Goal: Task Accomplishment & Management: Use online tool/utility

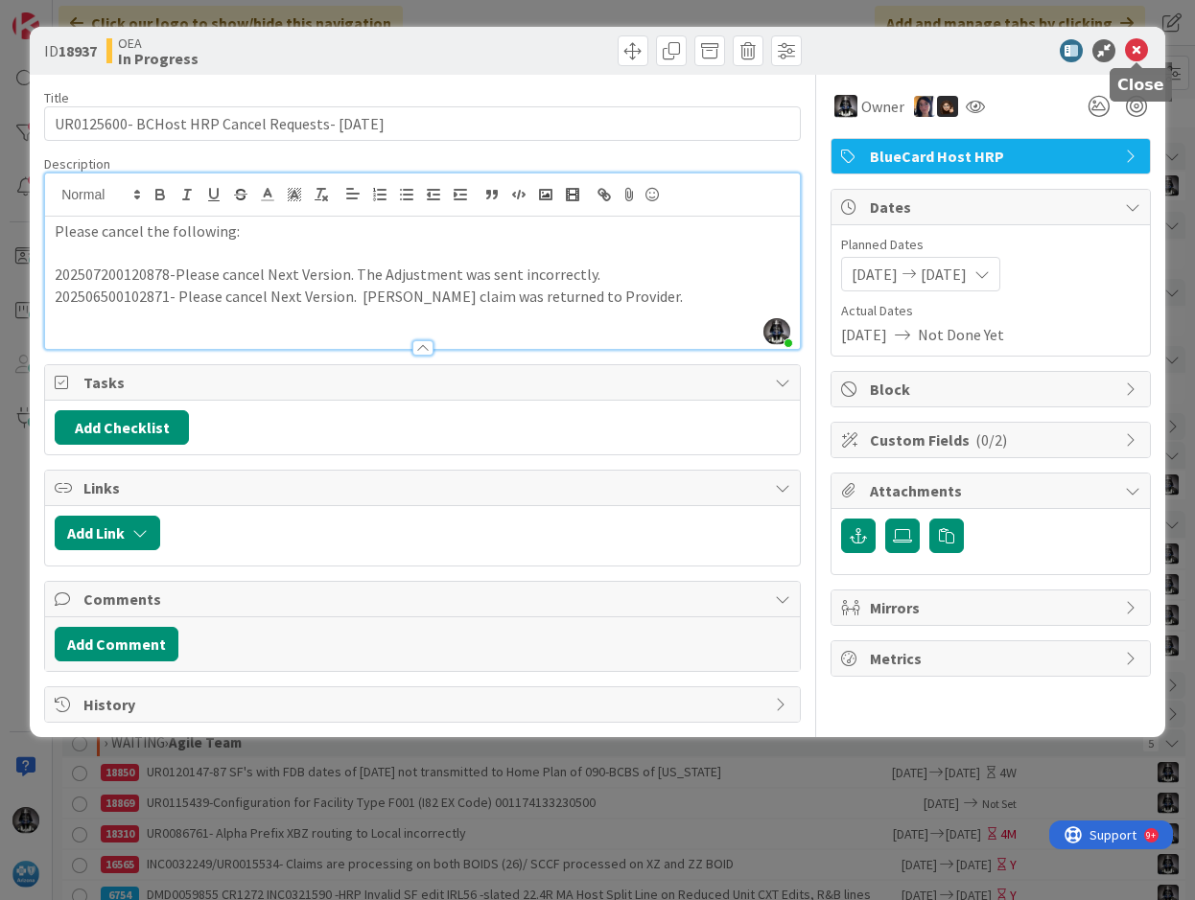
click at [1135, 43] on icon at bounding box center [1136, 50] width 23 height 23
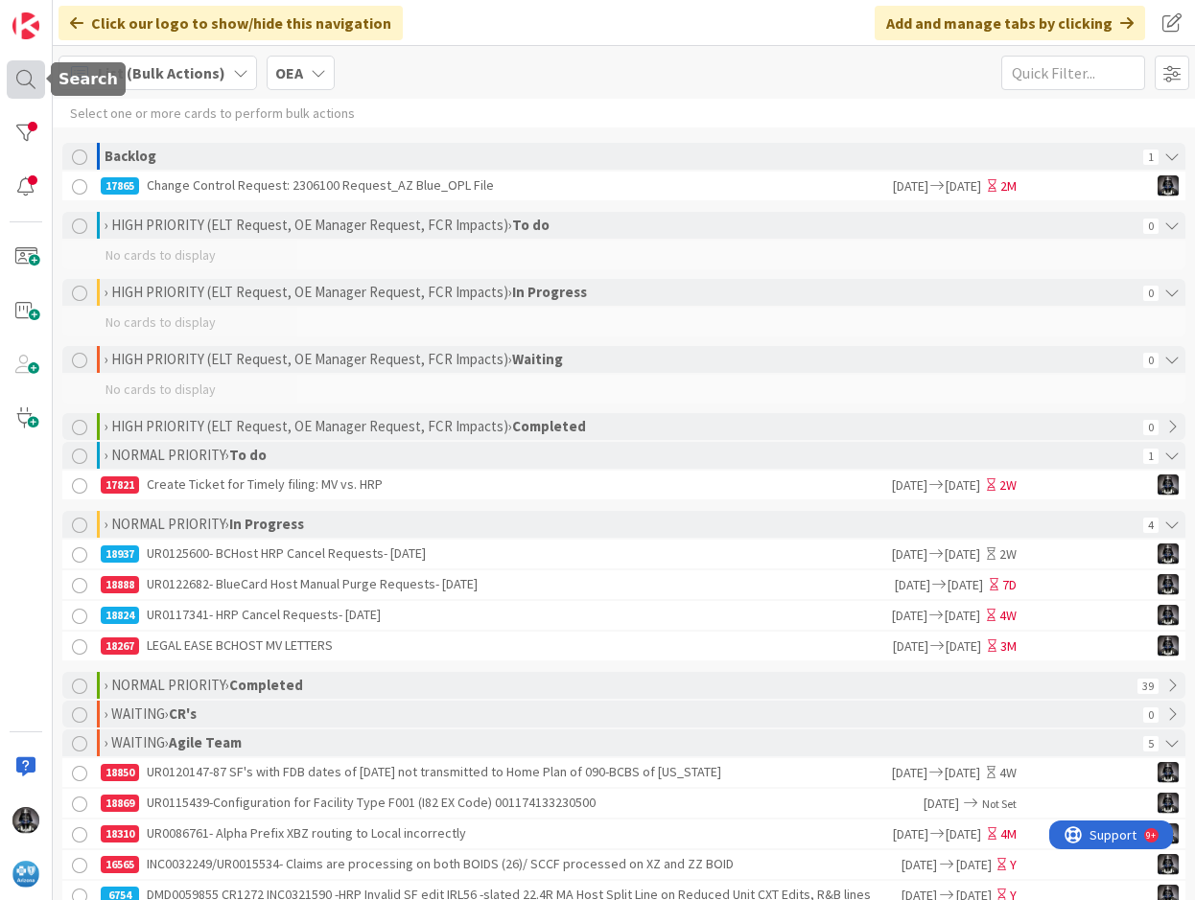
click at [22, 79] on div at bounding box center [26, 79] width 38 height 38
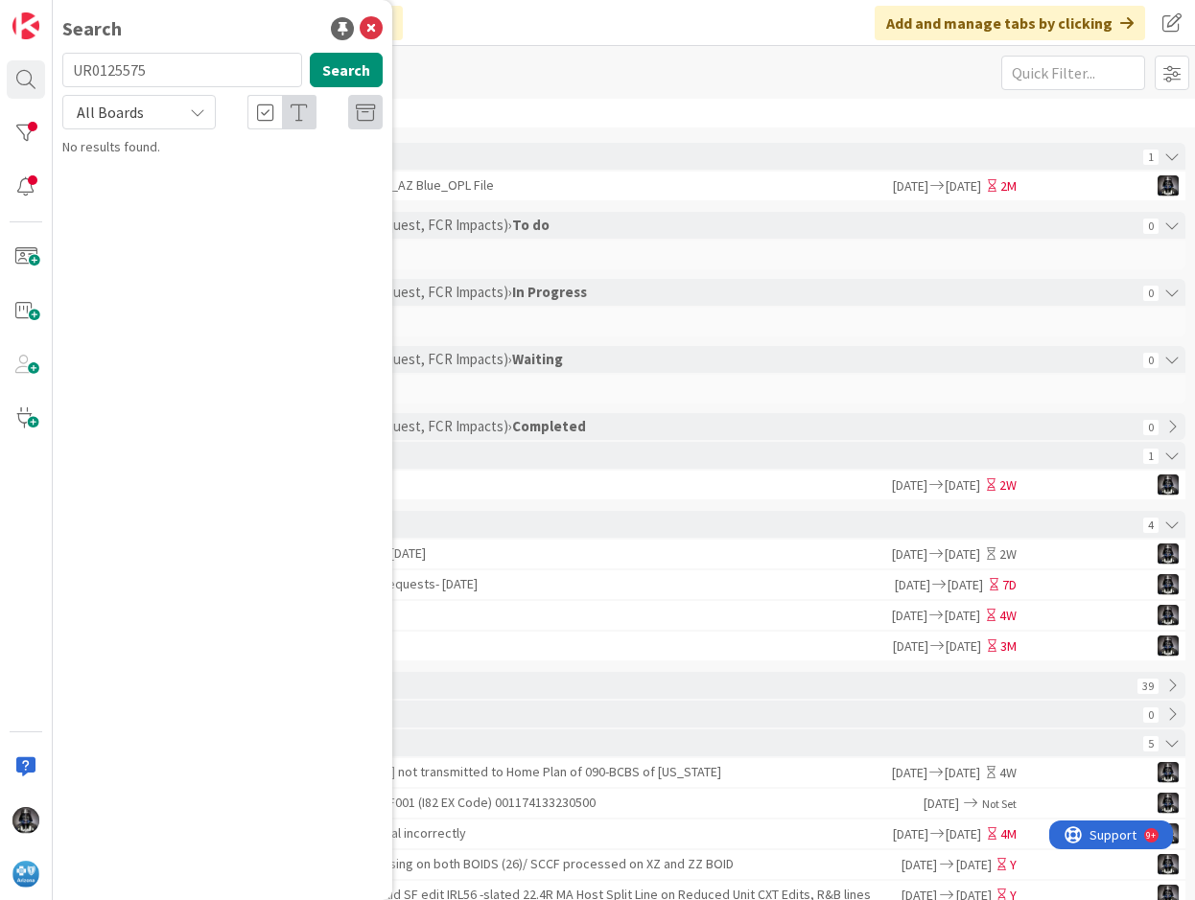
drag, startPoint x: 156, startPoint y: 69, endPoint x: 73, endPoint y: 74, distance: 83.6
click at [73, 74] on input "UR0125575" at bounding box center [182, 70] width 240 height 35
type input "UR0122682"
click at [329, 72] on button "Search" at bounding box center [346, 70] width 73 height 35
click at [237, 173] on span "- BlueCard Host Manual Purge Requests- [DATE]" at bounding box center [231, 178] width 284 height 37
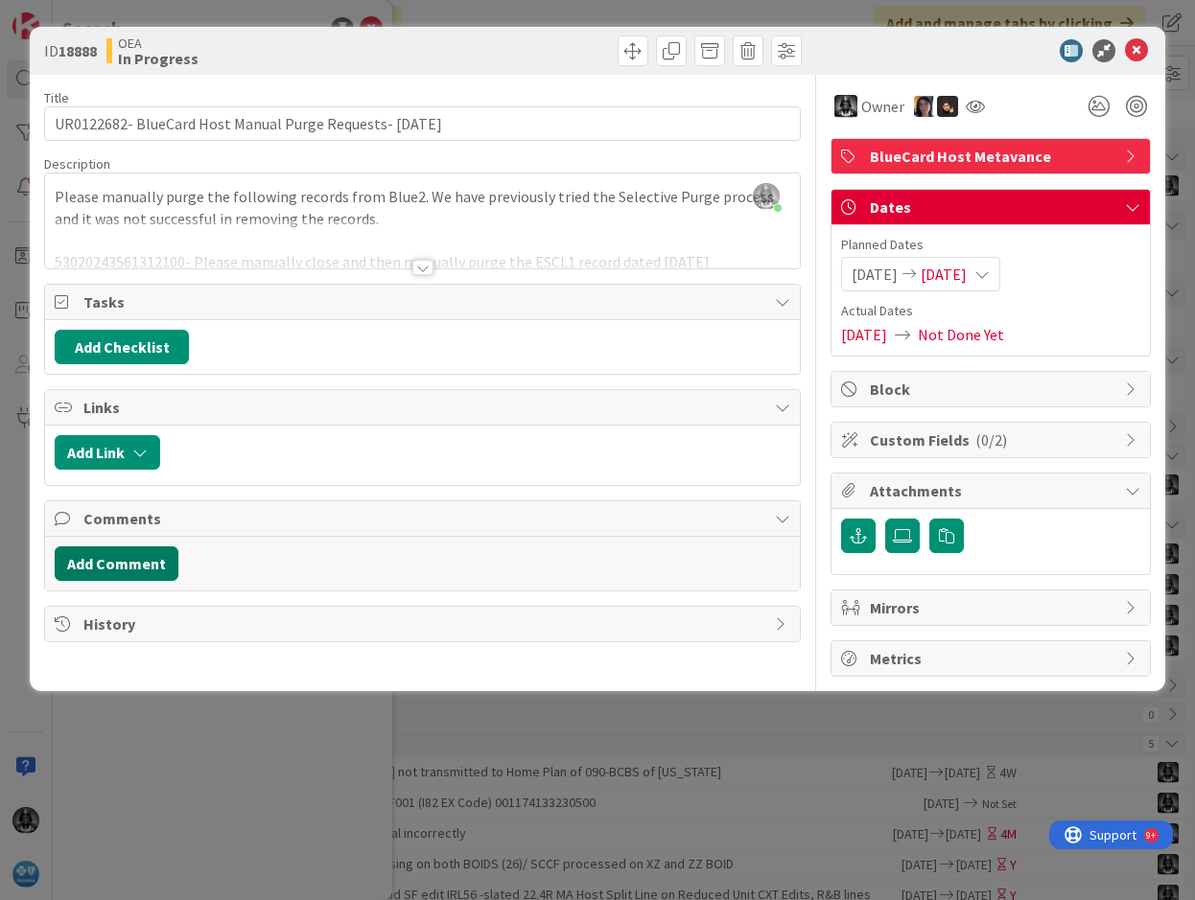
click at [118, 556] on button "Add Comment" at bounding box center [117, 564] width 124 height 35
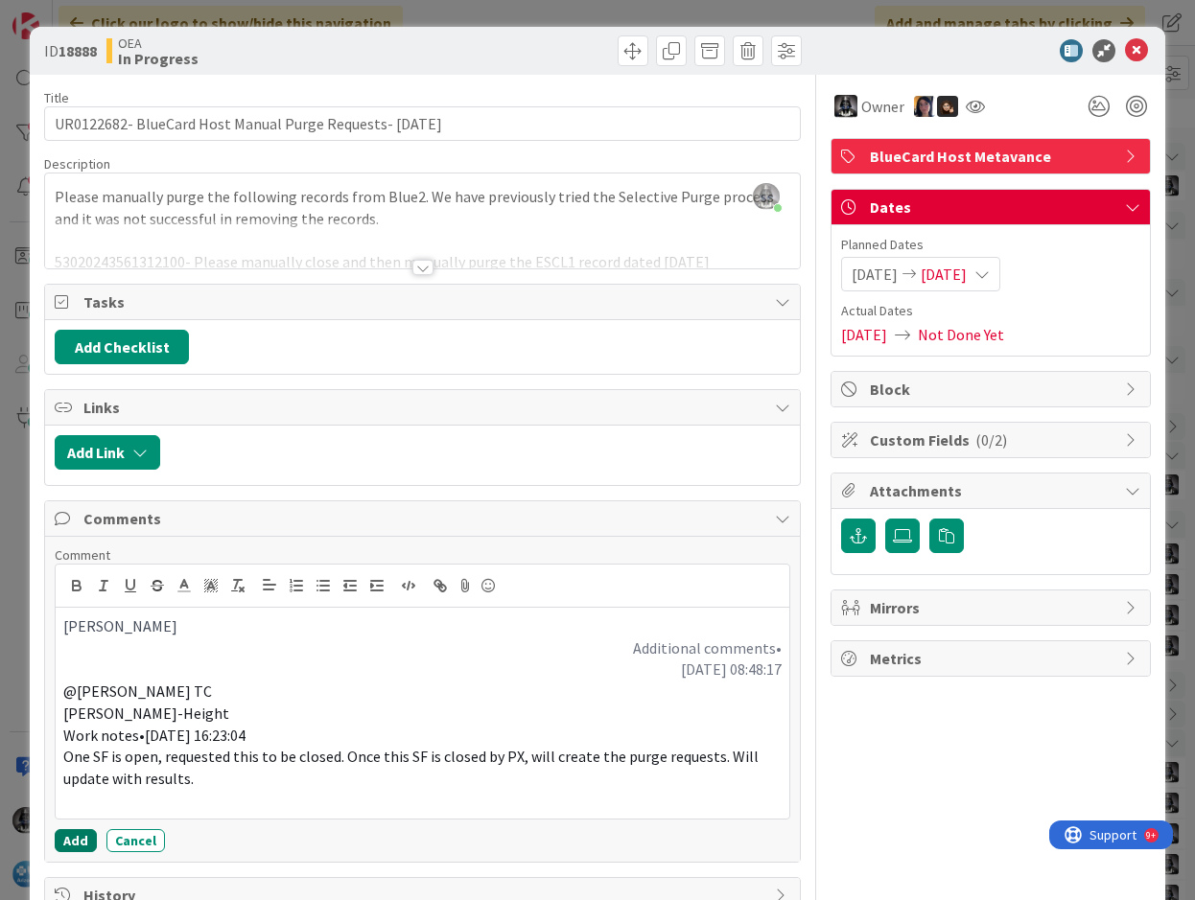
click at [74, 841] on button "Add" at bounding box center [76, 840] width 42 height 23
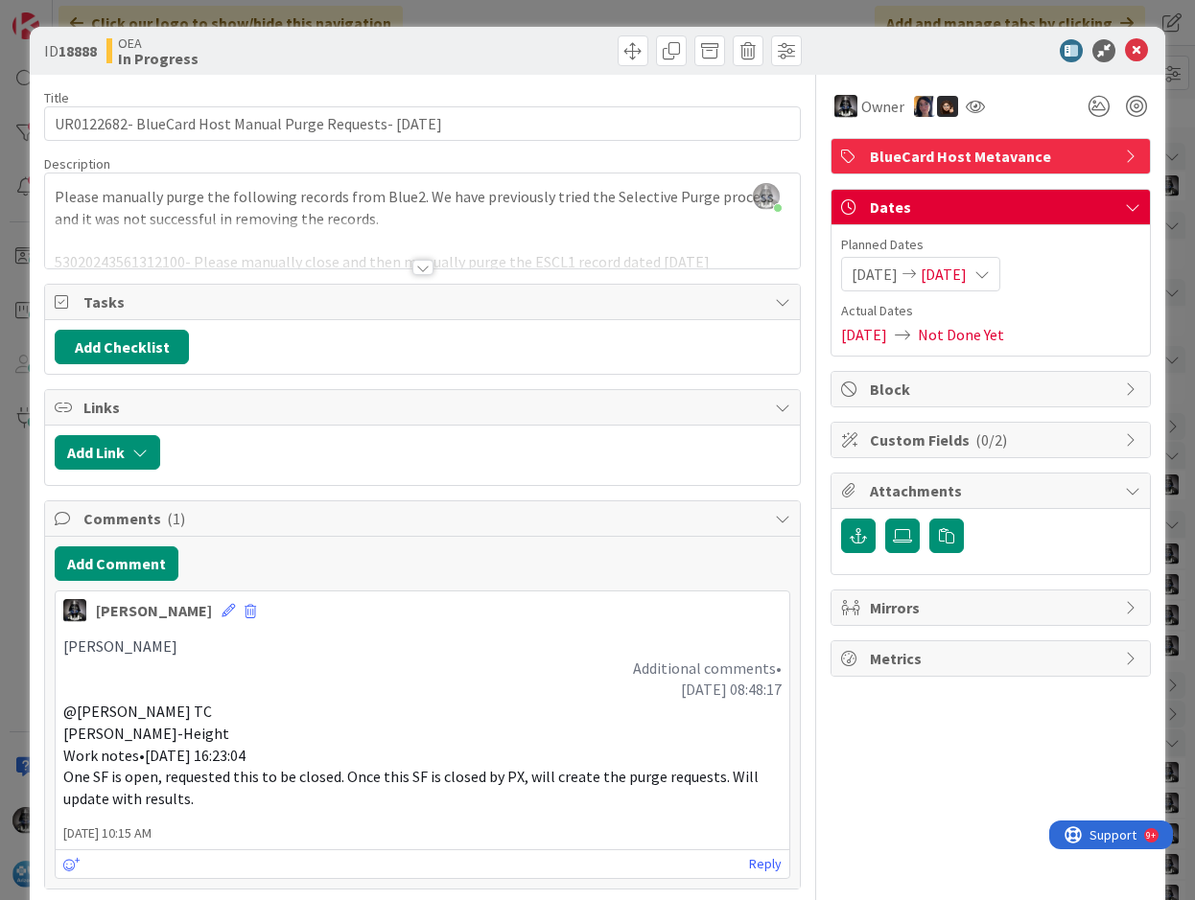
click at [990, 275] on icon at bounding box center [981, 274] width 15 height 15
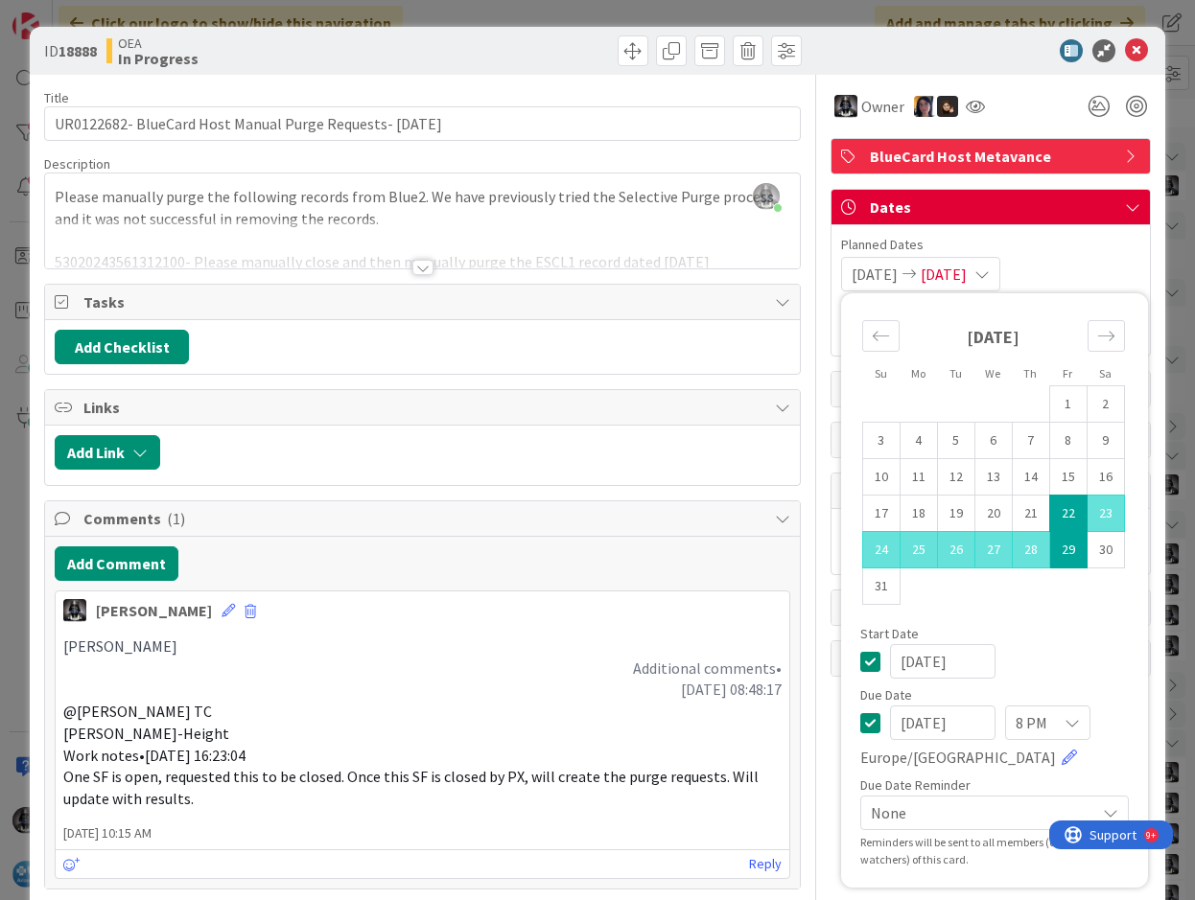
drag, startPoint x: 966, startPoint y: 724, endPoint x: 852, endPoint y: 722, distance: 113.2
click at [860, 722] on div "[DATE] 8 PM [GEOGRAPHIC_DATA]/[GEOGRAPHIC_DATA]" at bounding box center [994, 737] width 268 height 63
click at [957, 718] on input "[DATE]" at bounding box center [942, 723] width 105 height 35
drag, startPoint x: 968, startPoint y: 718, endPoint x: 848, endPoint y: 719, distance: 119.9
click at [860, 719] on div "[DATE] 8 PM [GEOGRAPHIC_DATA]/[GEOGRAPHIC_DATA]" at bounding box center [994, 737] width 268 height 63
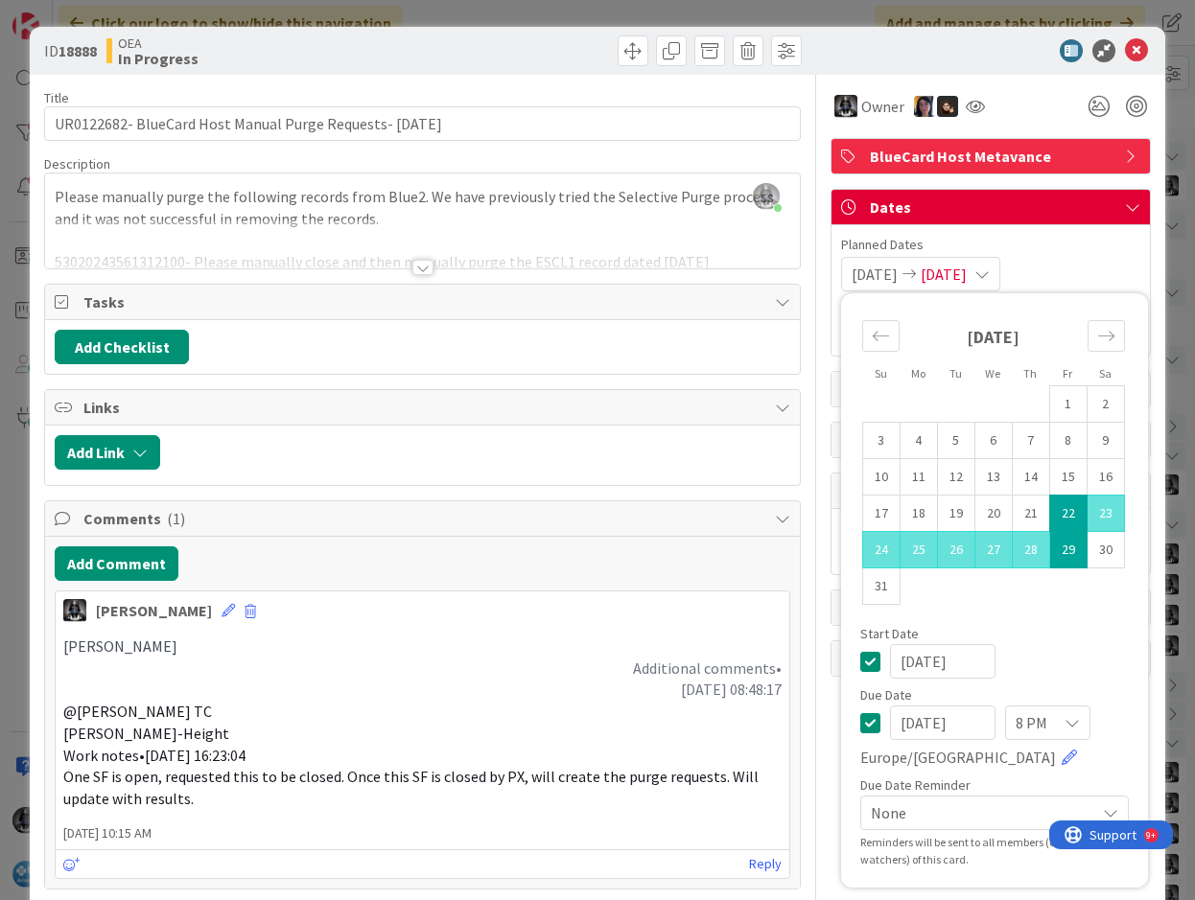
click at [1087, 618] on div "[DATE] 1 2 3 4 5 6 7 8 9 10 11 12 13 14 15 16 17 18 19 20 21 22 23 24 25 26 27 …" at bounding box center [993, 465] width 305 height 324
click at [951, 725] on input "[DATE]" at bounding box center [942, 723] width 105 height 35
type input "[DATE]"
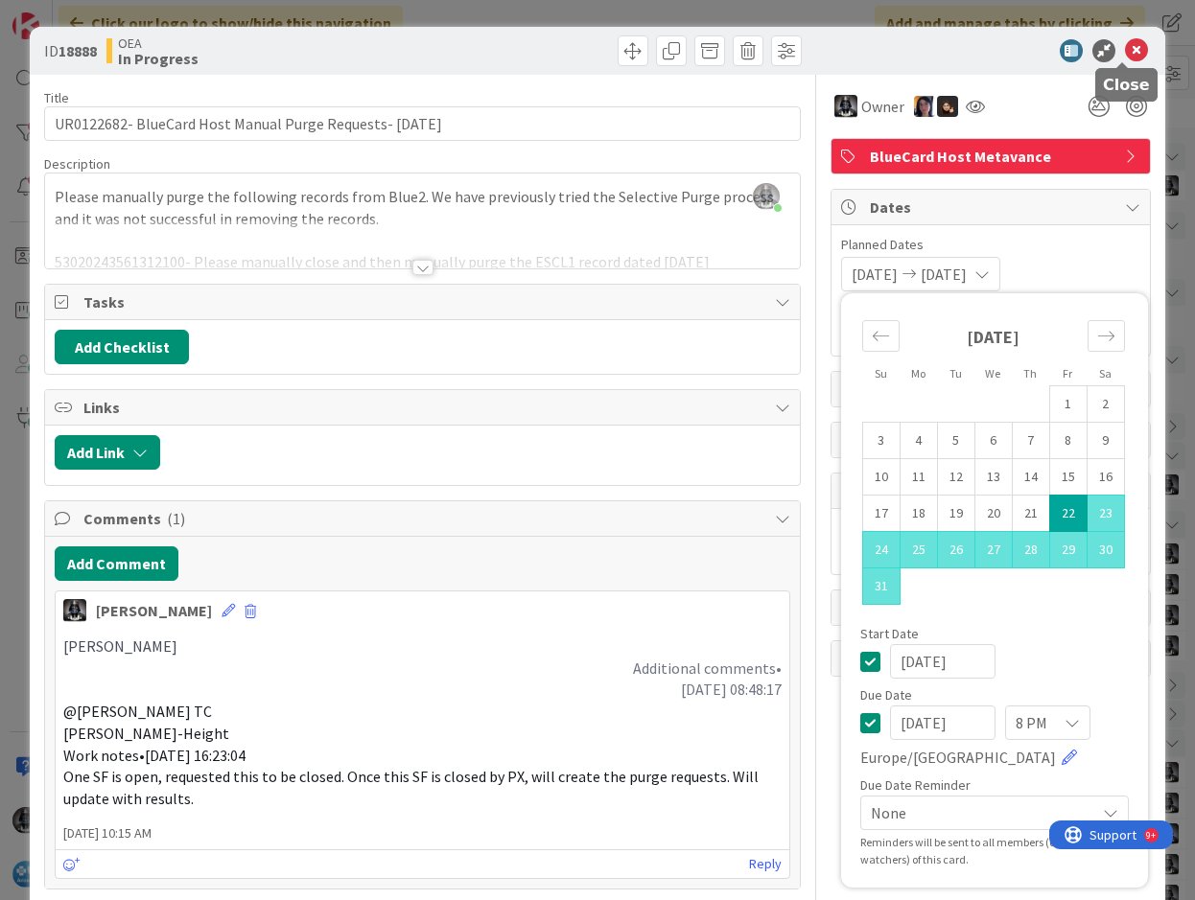
click at [1125, 50] on icon at bounding box center [1136, 50] width 23 height 23
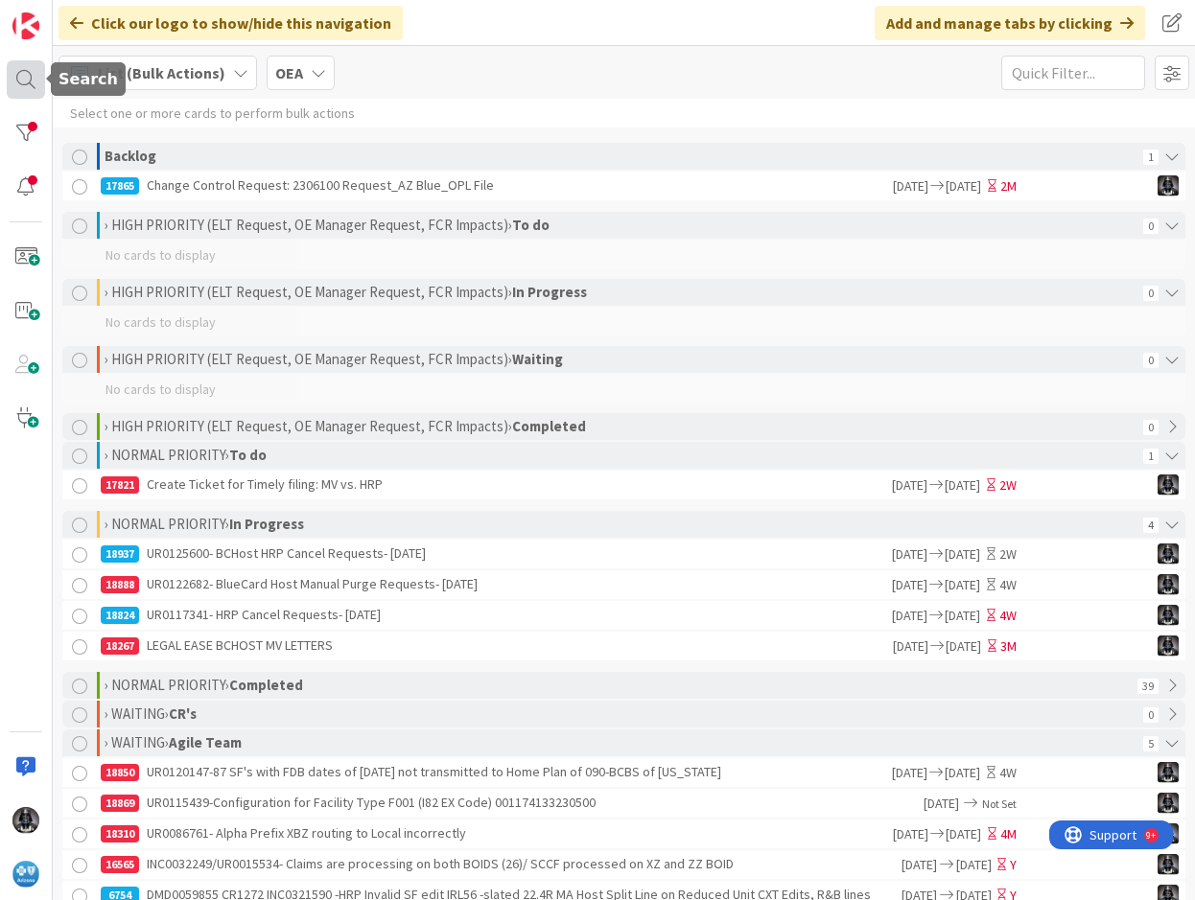
click at [20, 74] on div at bounding box center [26, 79] width 38 height 38
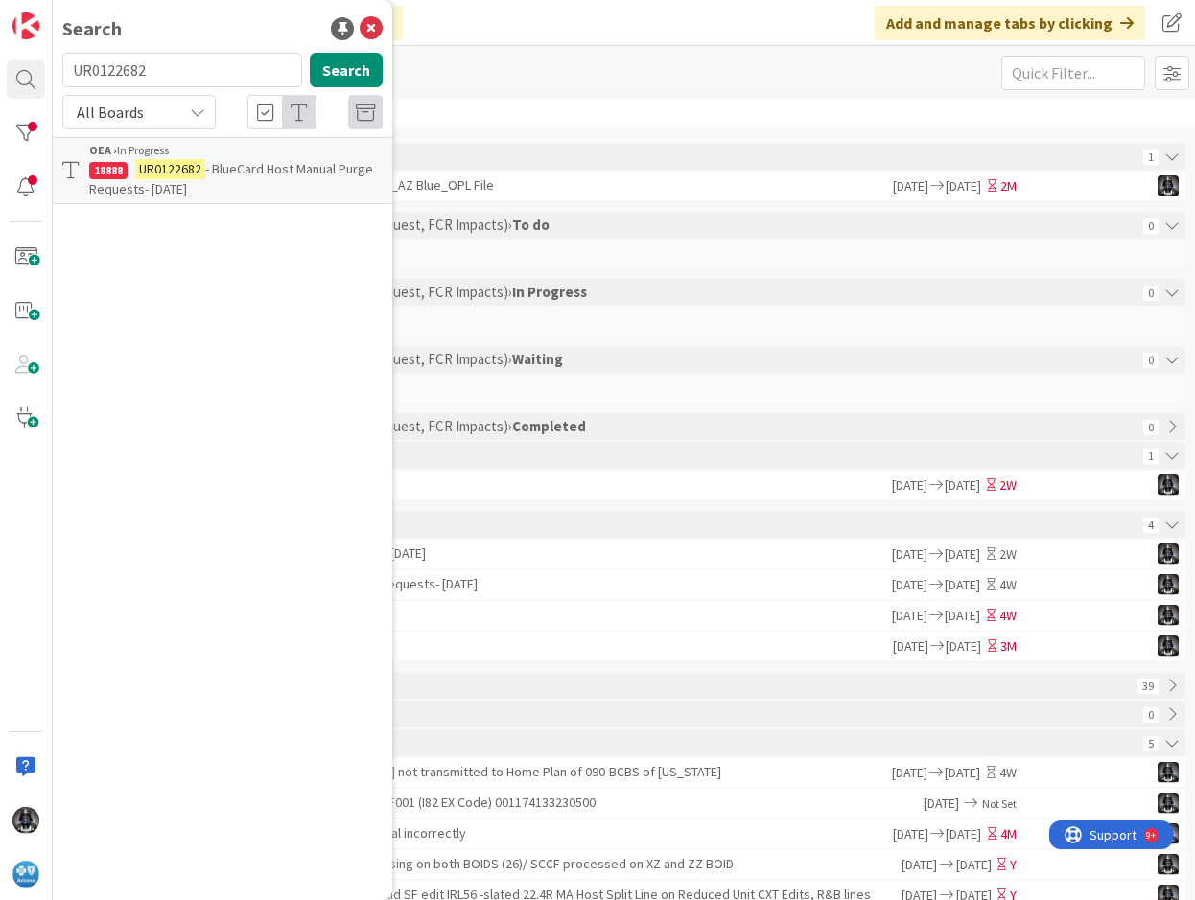
click at [153, 68] on input "UR0122682" at bounding box center [182, 70] width 240 height 35
type input "U"
click at [105, 68] on input "text" at bounding box center [182, 70] width 240 height 35
paste input "UR0120147"
type input "UR0120147"
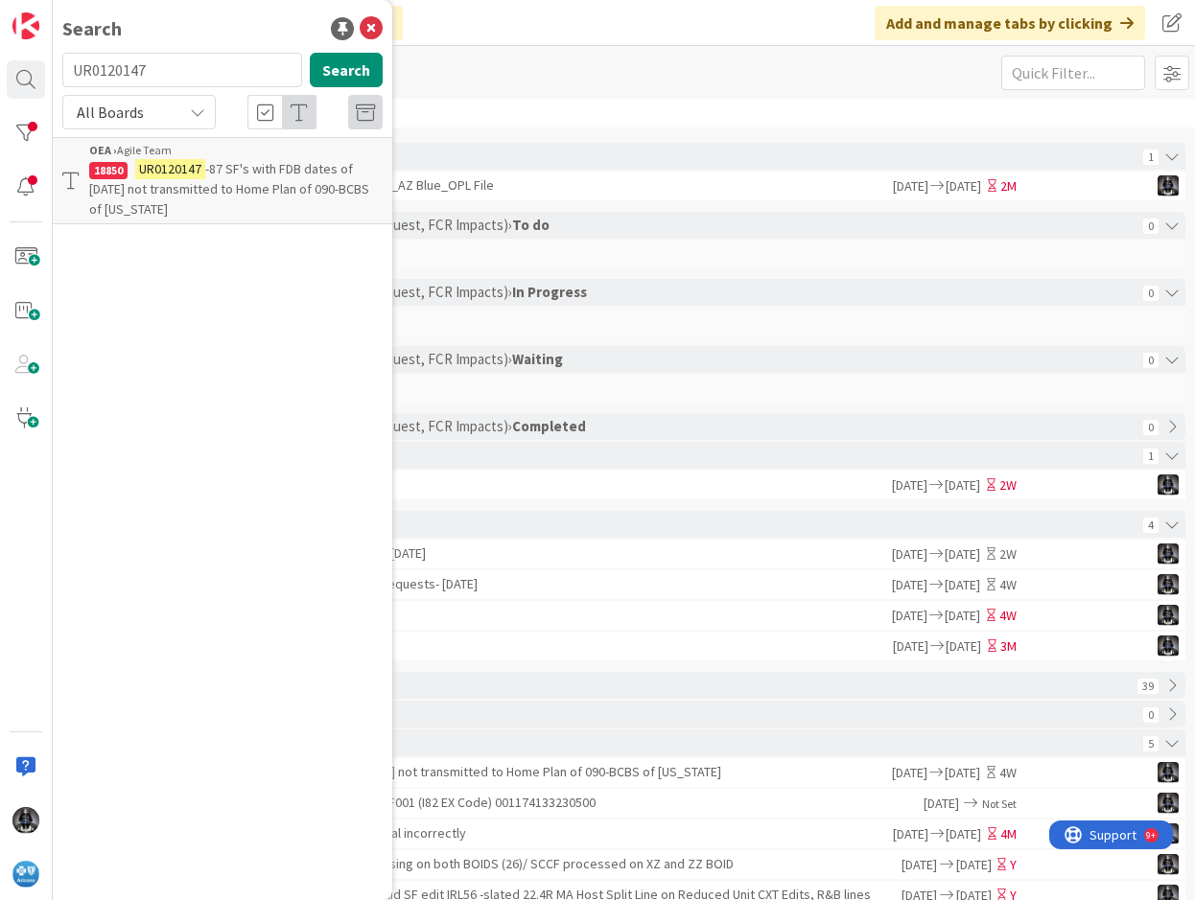
click at [280, 171] on span "-87 SF's with FDB dates of [DATE] not transmitted to Home Plan of 090-BCBS of […" at bounding box center [229, 189] width 280 height 58
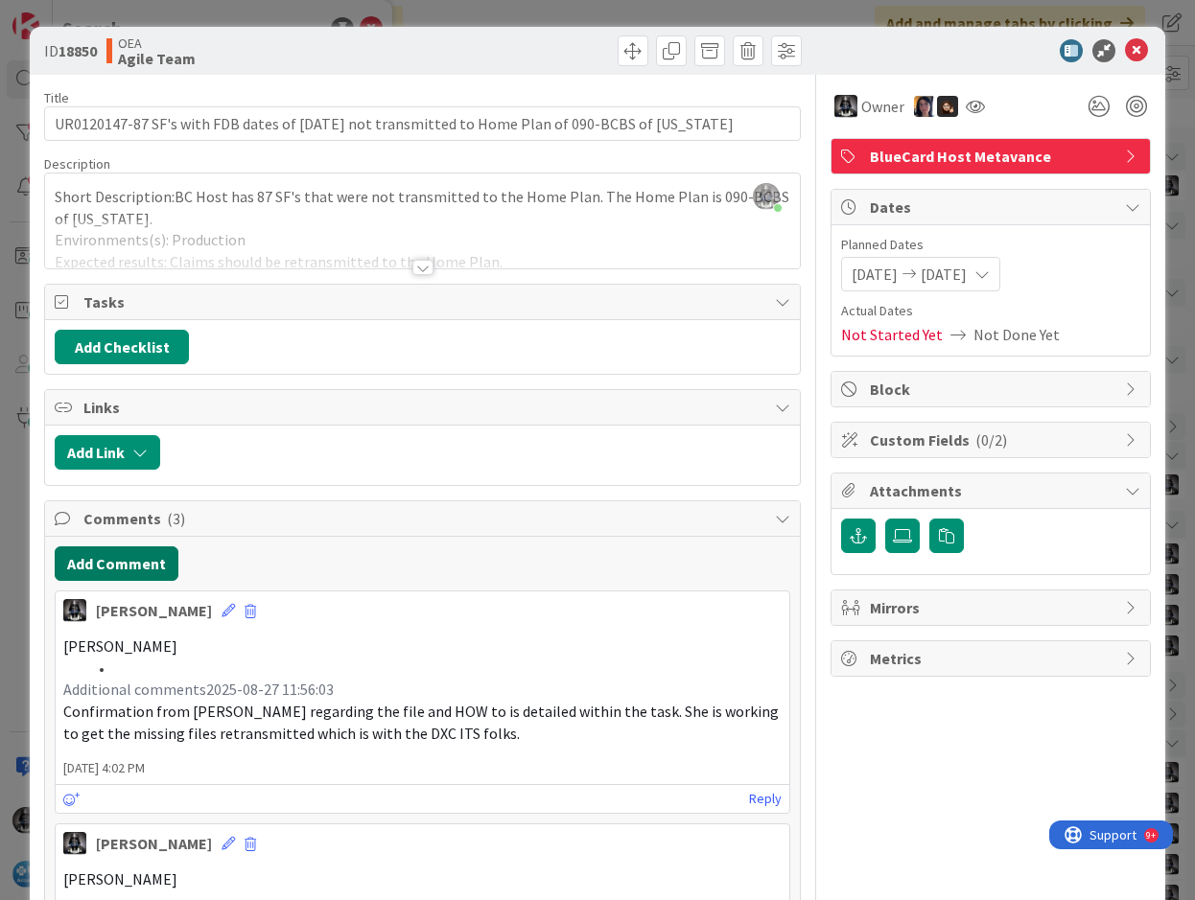
click at [91, 559] on button "Add Comment" at bounding box center [117, 564] width 124 height 35
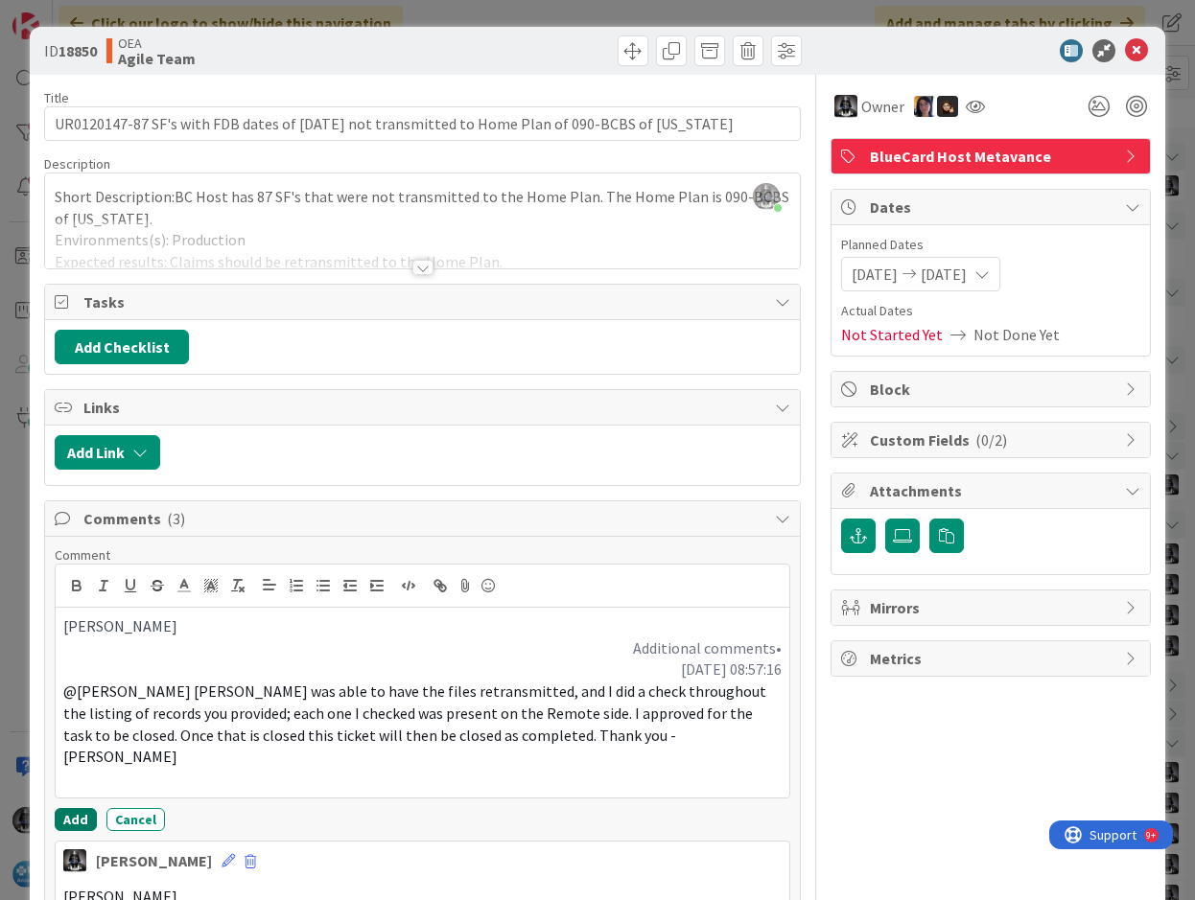
click at [79, 808] on button "Add" at bounding box center [76, 819] width 42 height 23
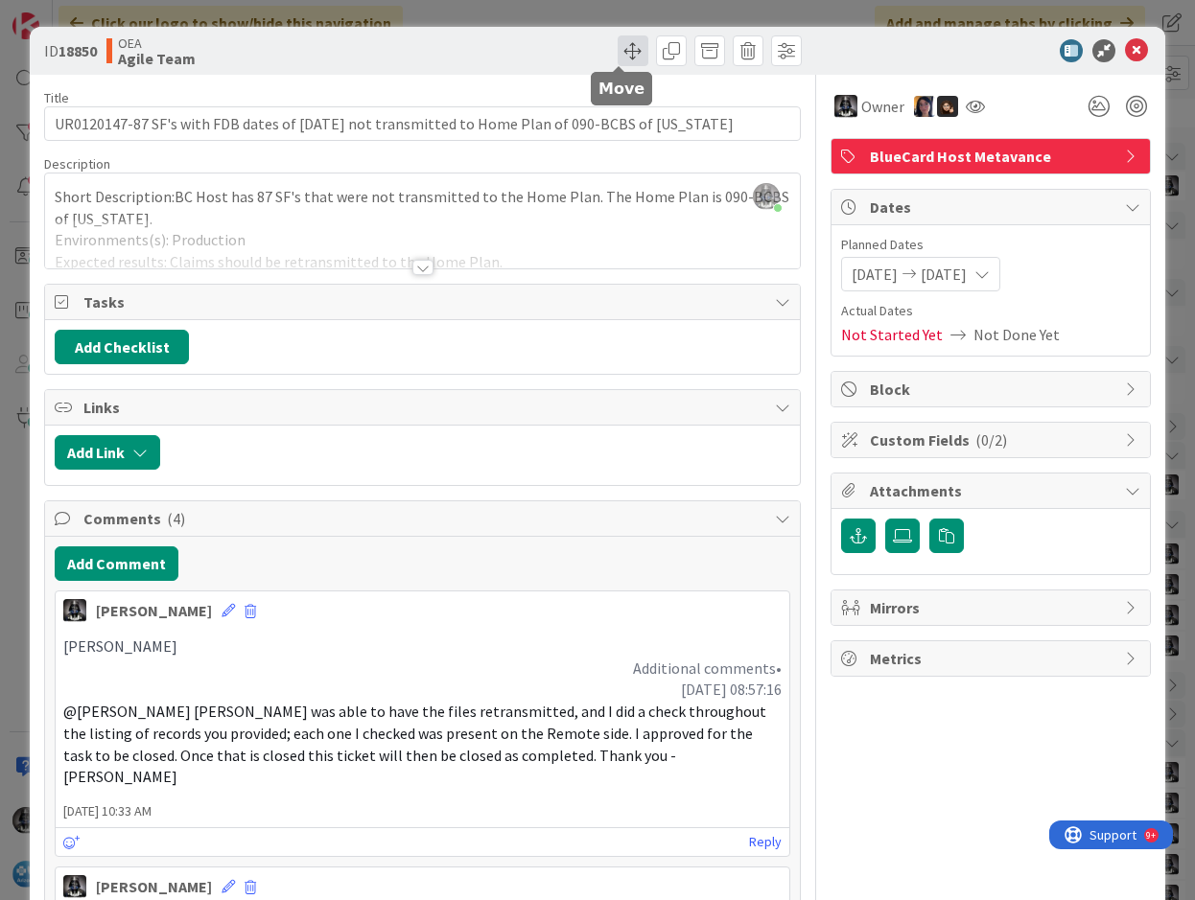
click at [618, 49] on span at bounding box center [633, 50] width 31 height 31
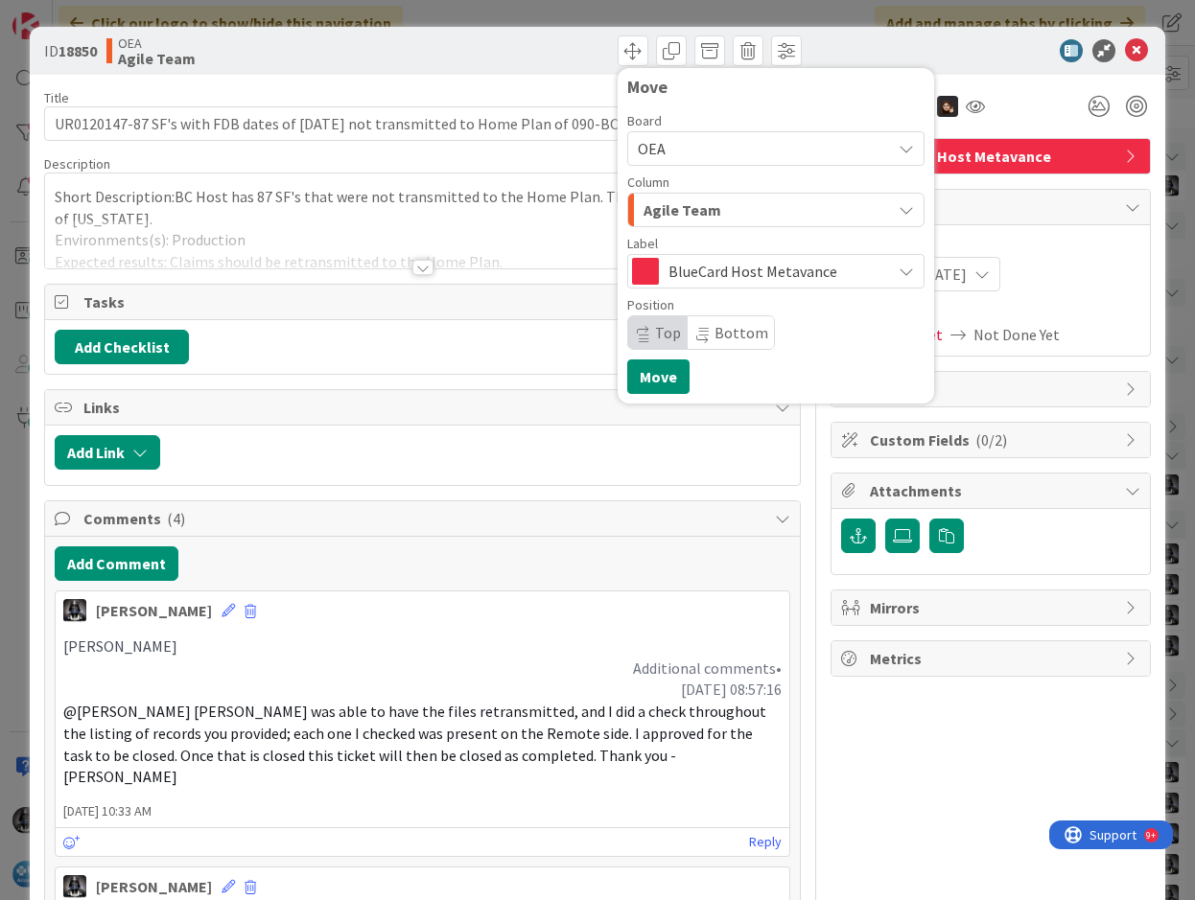
click at [657, 211] on span "Agile Team" at bounding box center [682, 210] width 78 height 25
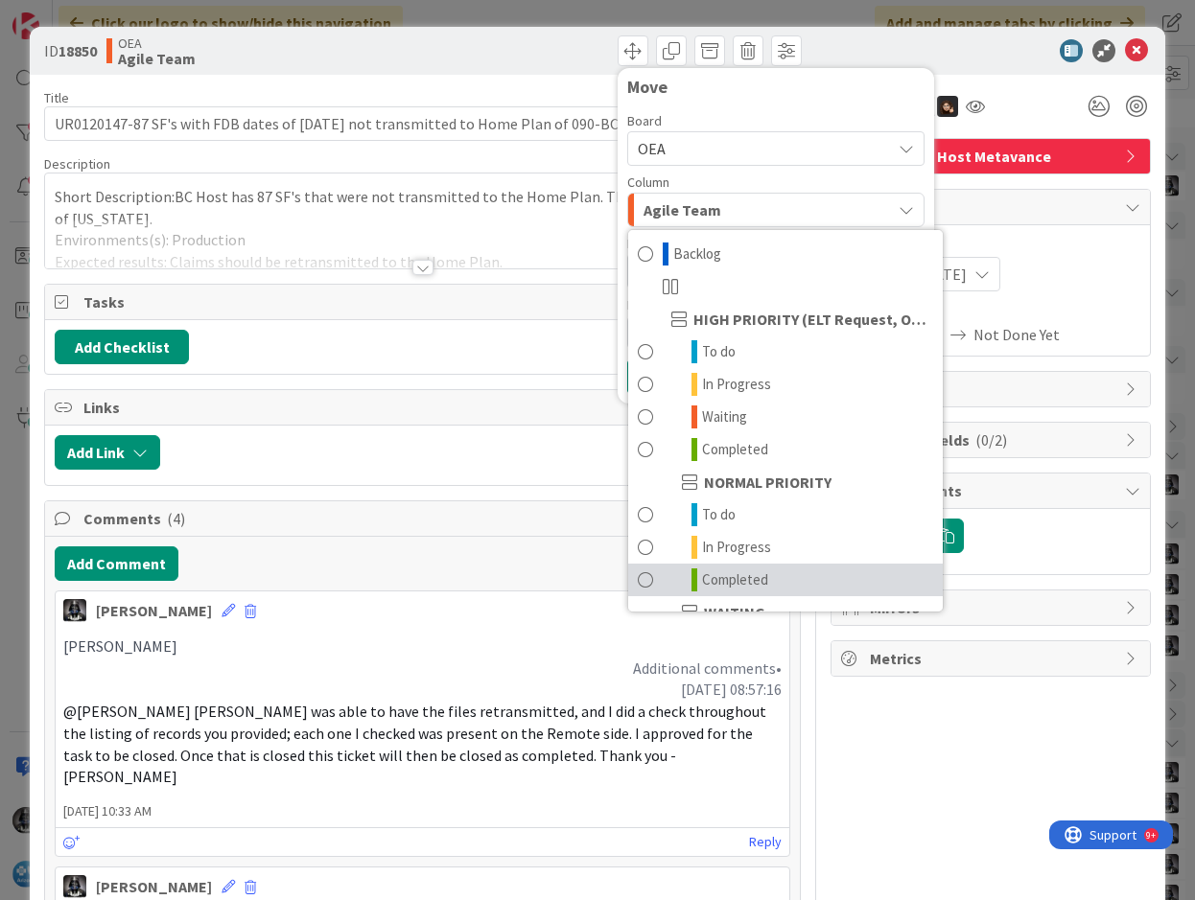
click at [718, 579] on span "Completed" at bounding box center [735, 580] width 66 height 23
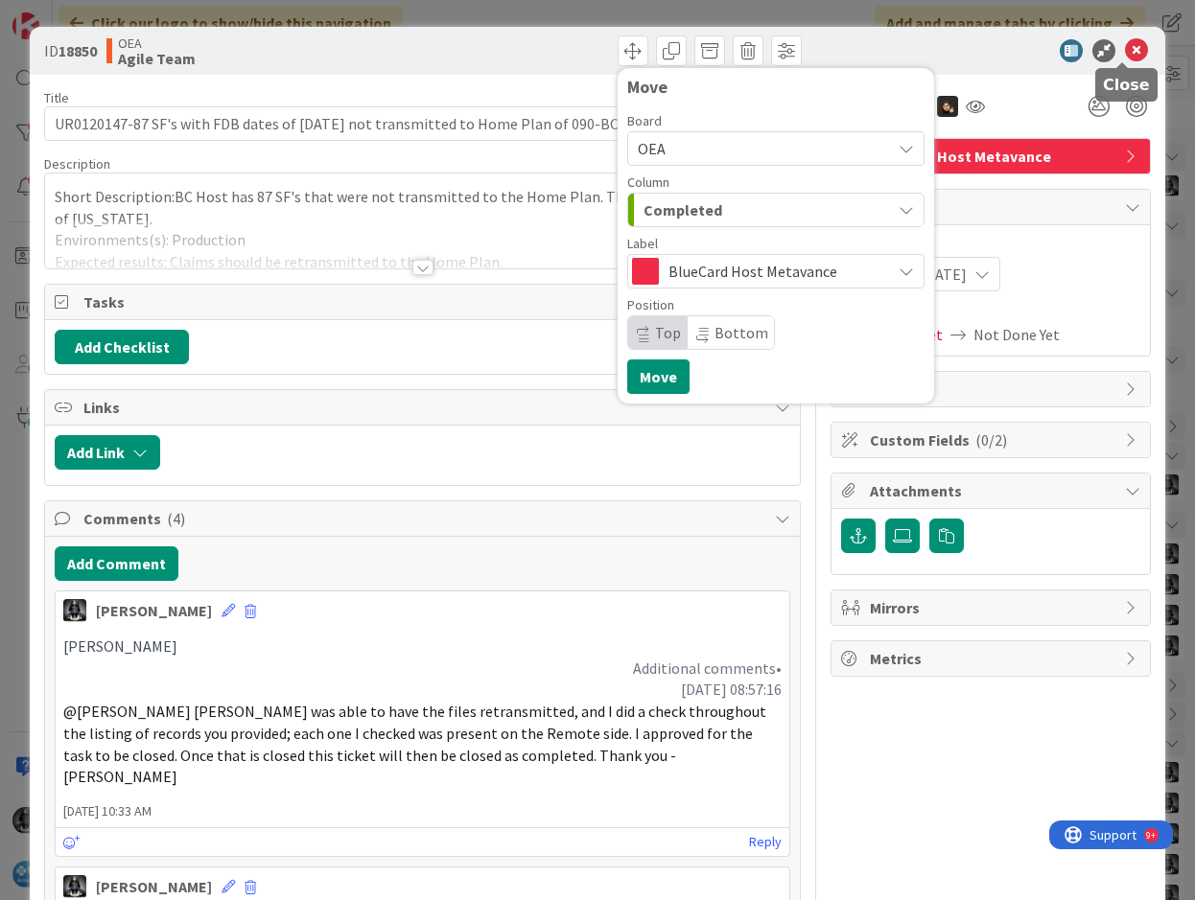
click at [1125, 45] on icon at bounding box center [1136, 50] width 23 height 23
